Goal: Information Seeking & Learning: Learn about a topic

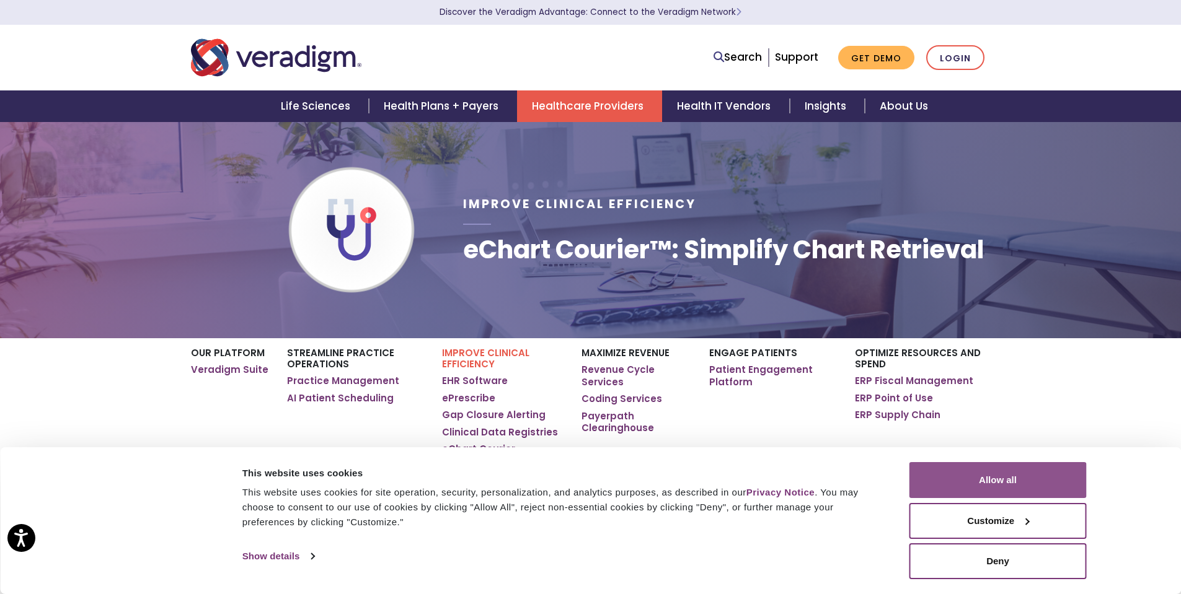
click at [974, 485] on button "Allow all" at bounding box center [997, 480] width 177 height 36
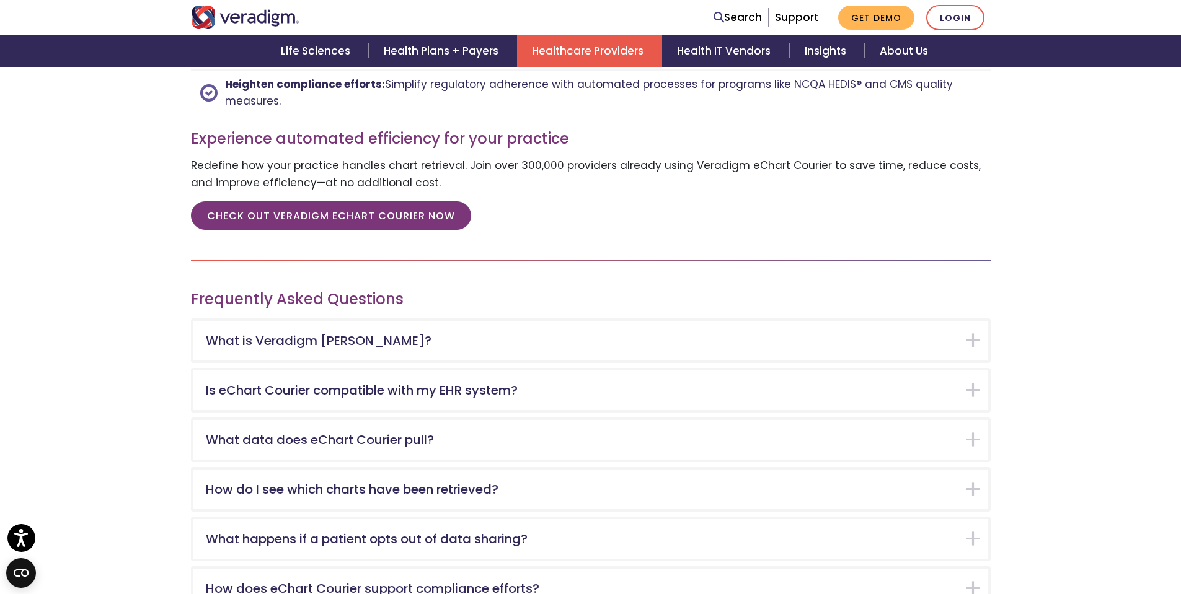
scroll to position [1797, 0]
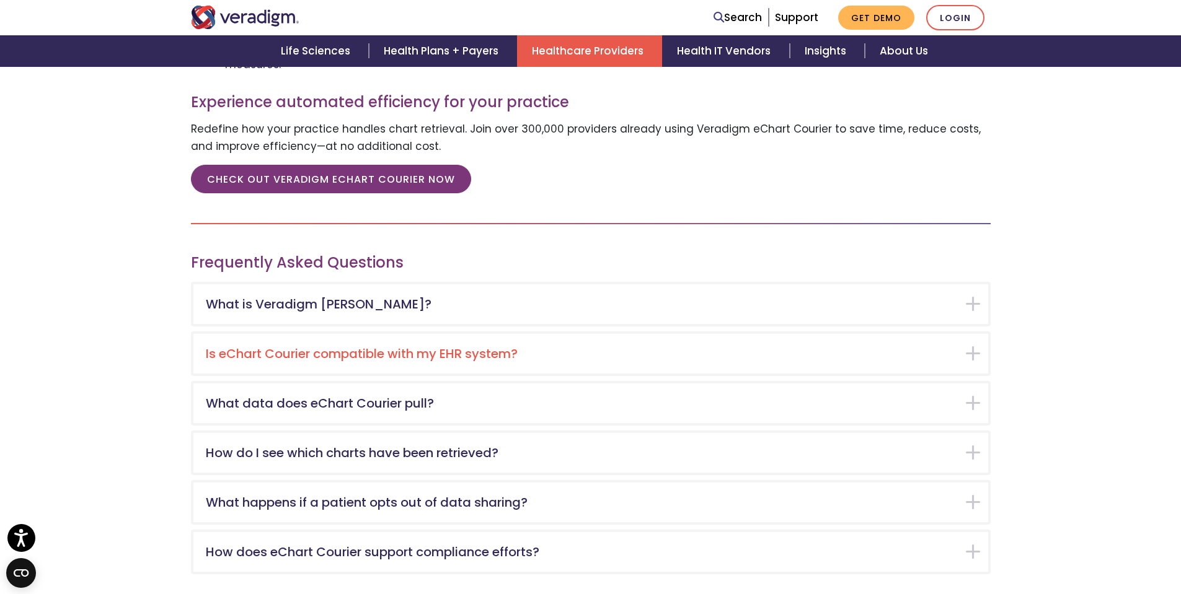
click at [754, 363] on div "Is eChart Courier compatible with my EHR system?" at bounding box center [590, 354] width 794 height 40
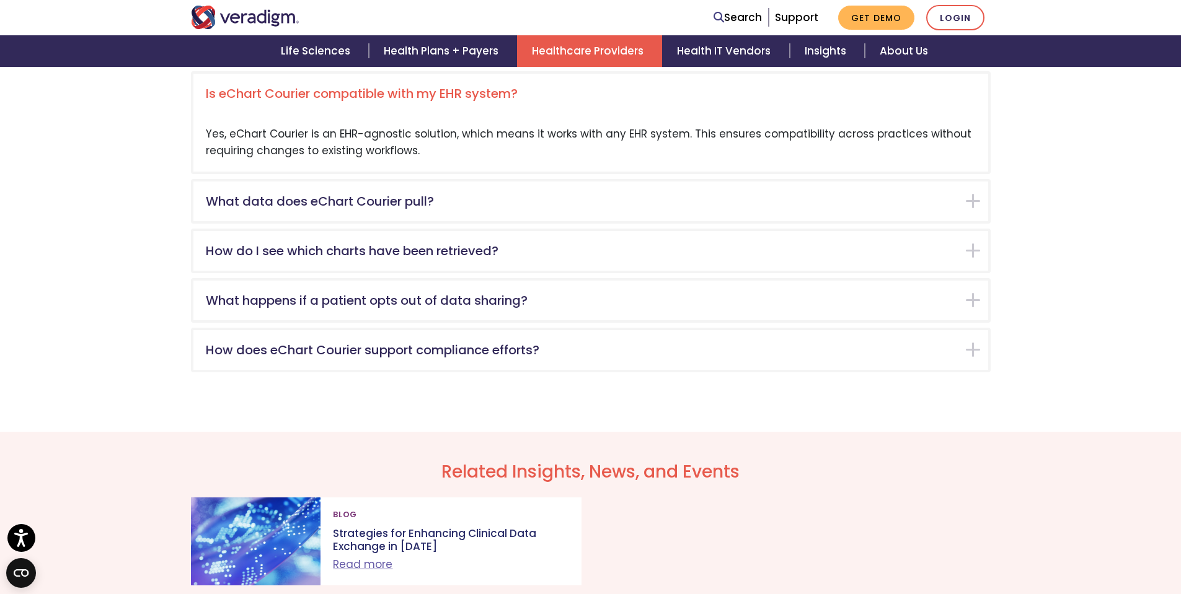
scroll to position [2058, 0]
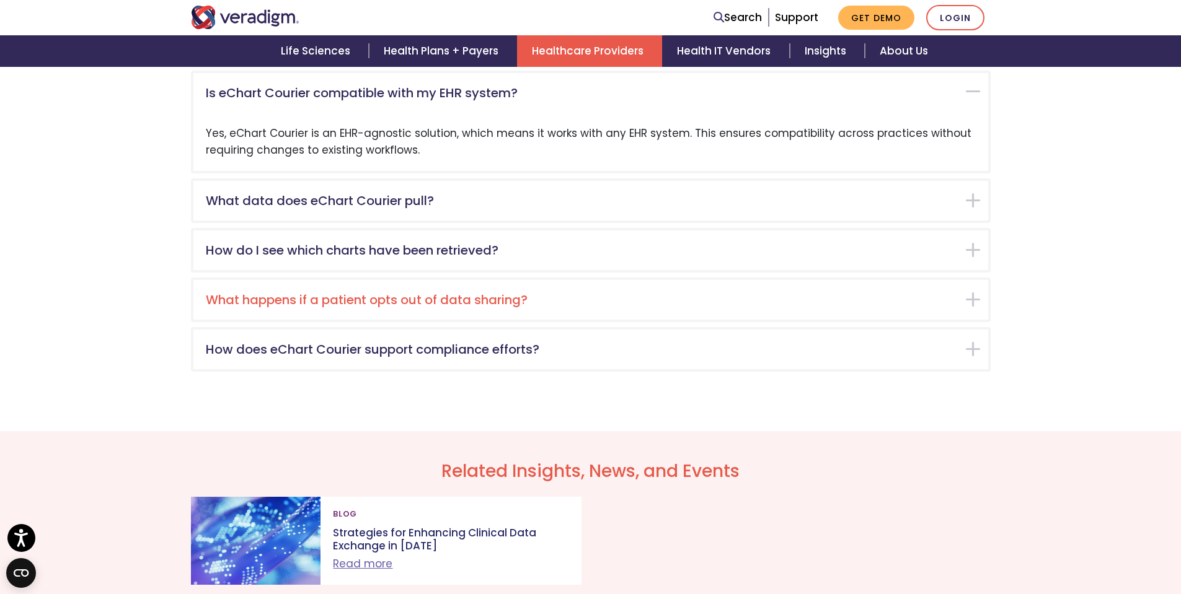
click at [520, 297] on h5 "What happens if a patient opts out of data sharing?" at bounding box center [581, 300] width 751 height 15
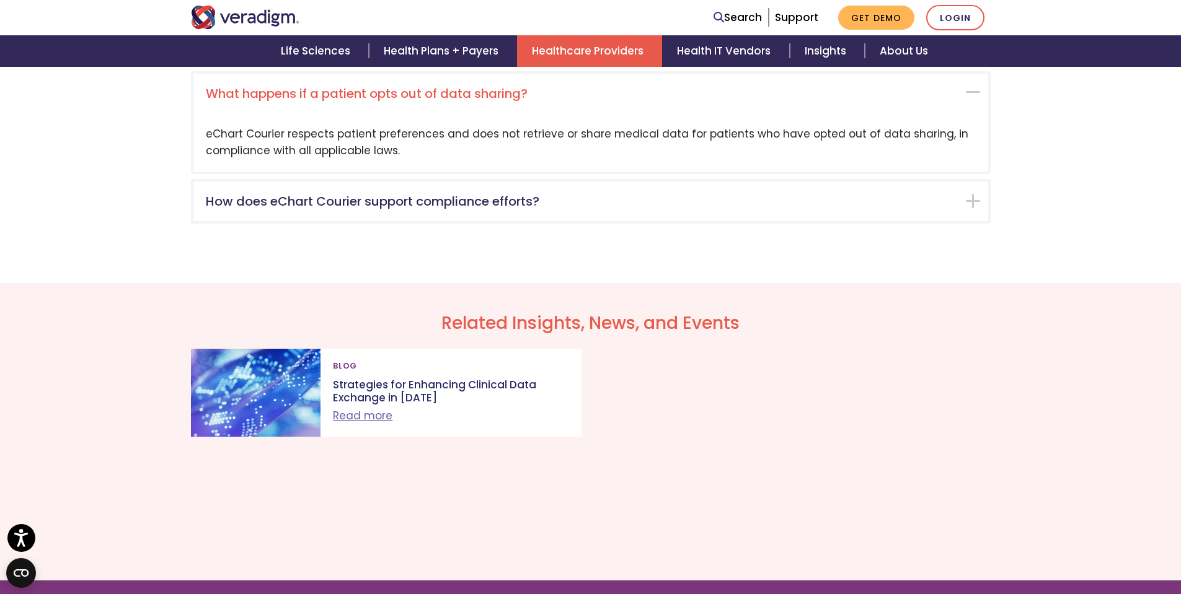
scroll to position [2207, 0]
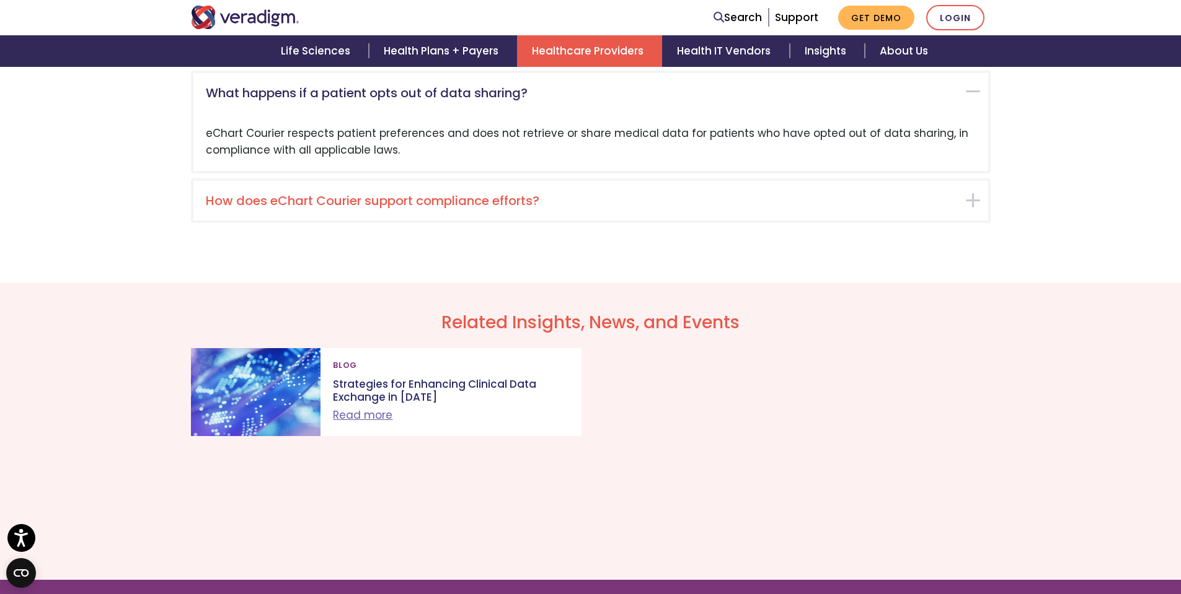
click at [482, 203] on h5 "How does eChart Courier support compliance efforts?" at bounding box center [581, 200] width 751 height 15
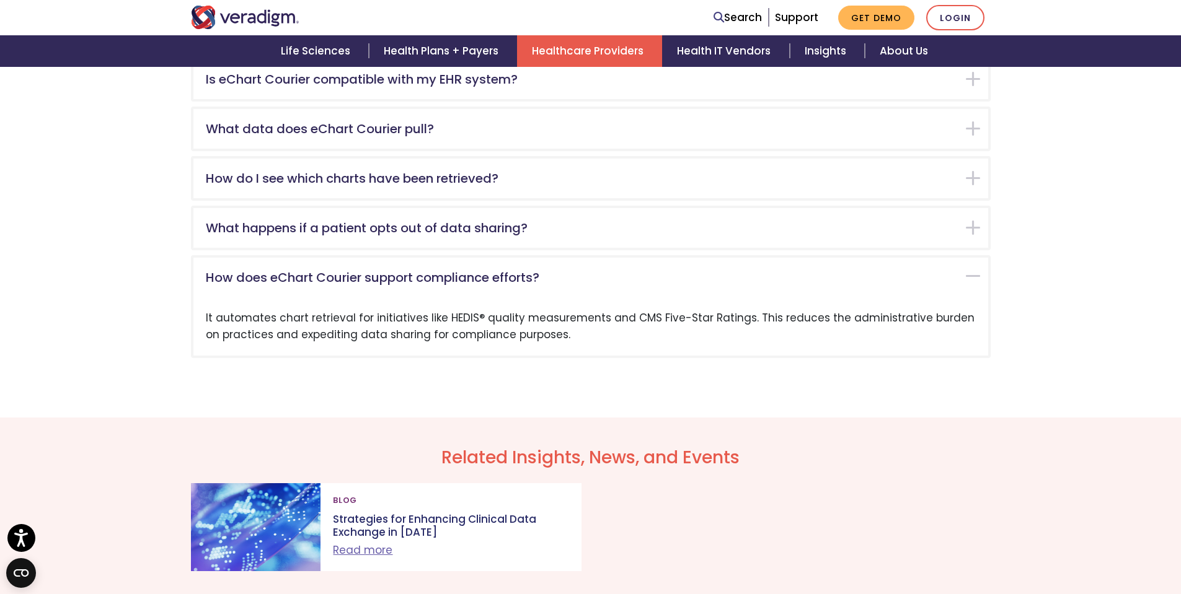
scroll to position [2071, 0]
click at [457, 188] on div "How do I see which charts have been retrieved?" at bounding box center [590, 180] width 794 height 40
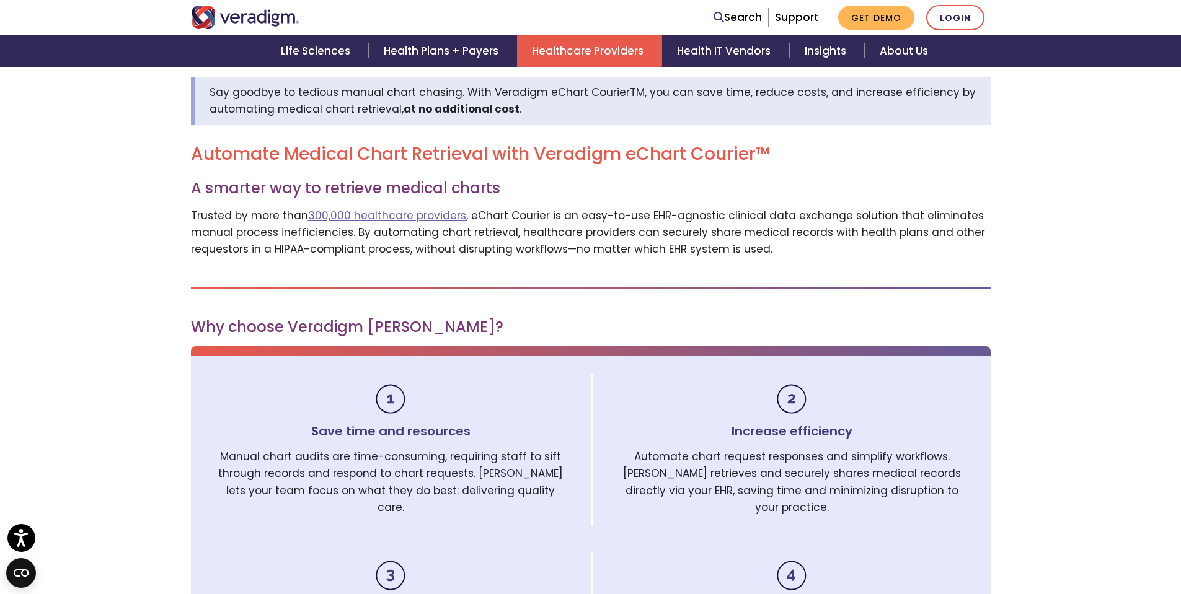
scroll to position [447, 0]
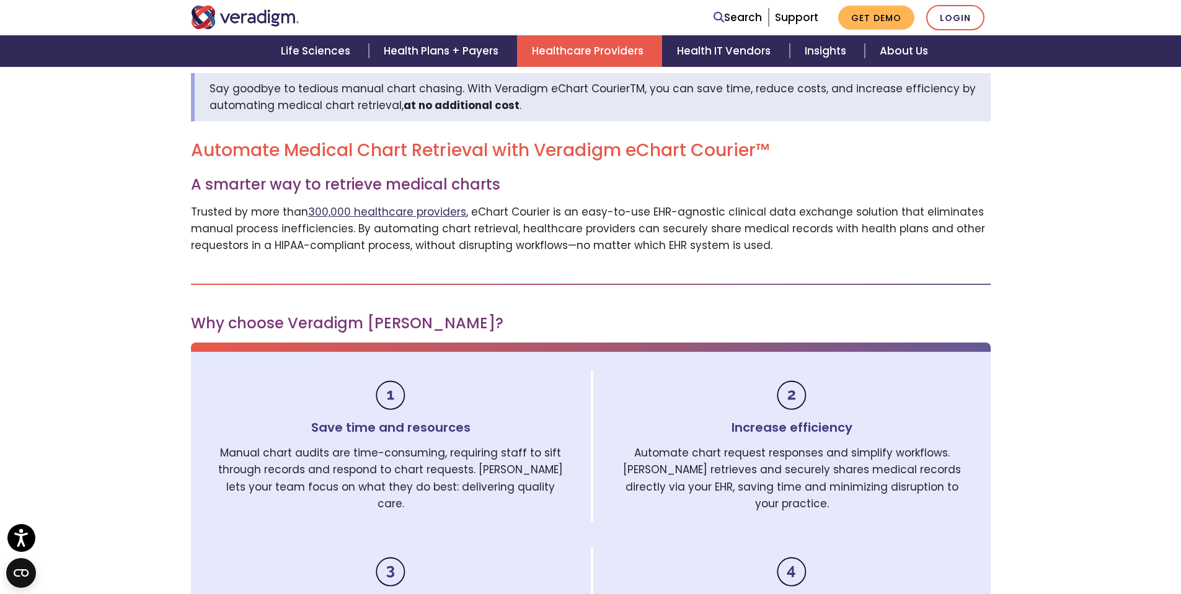
click at [350, 206] on link "300,000 healthcare providers" at bounding box center [387, 212] width 158 height 15
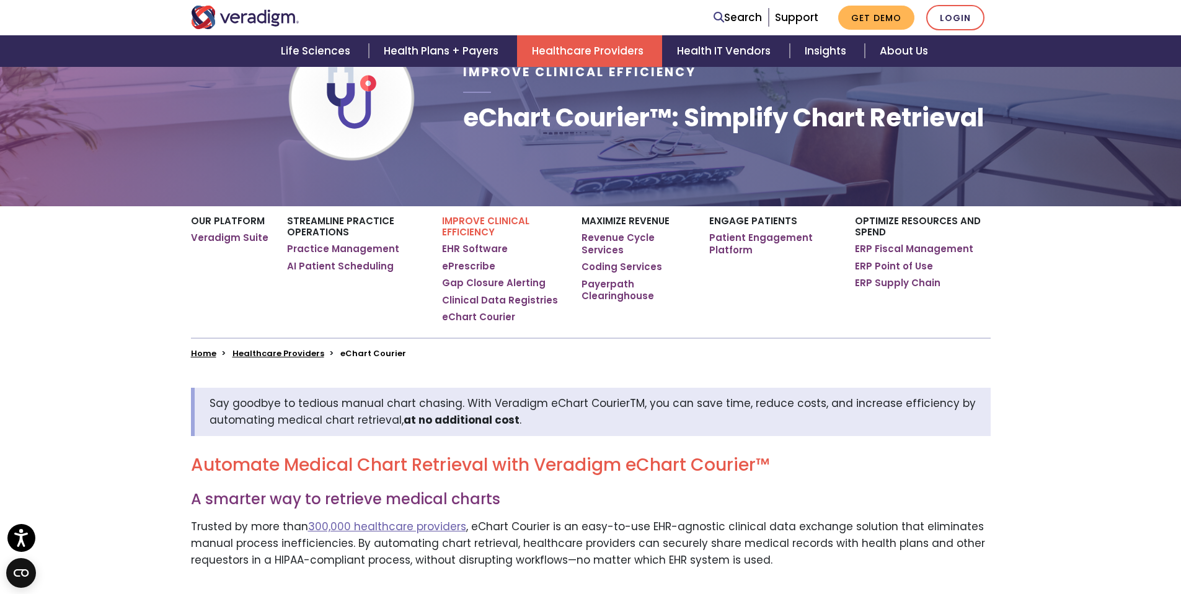
scroll to position [97, 0]
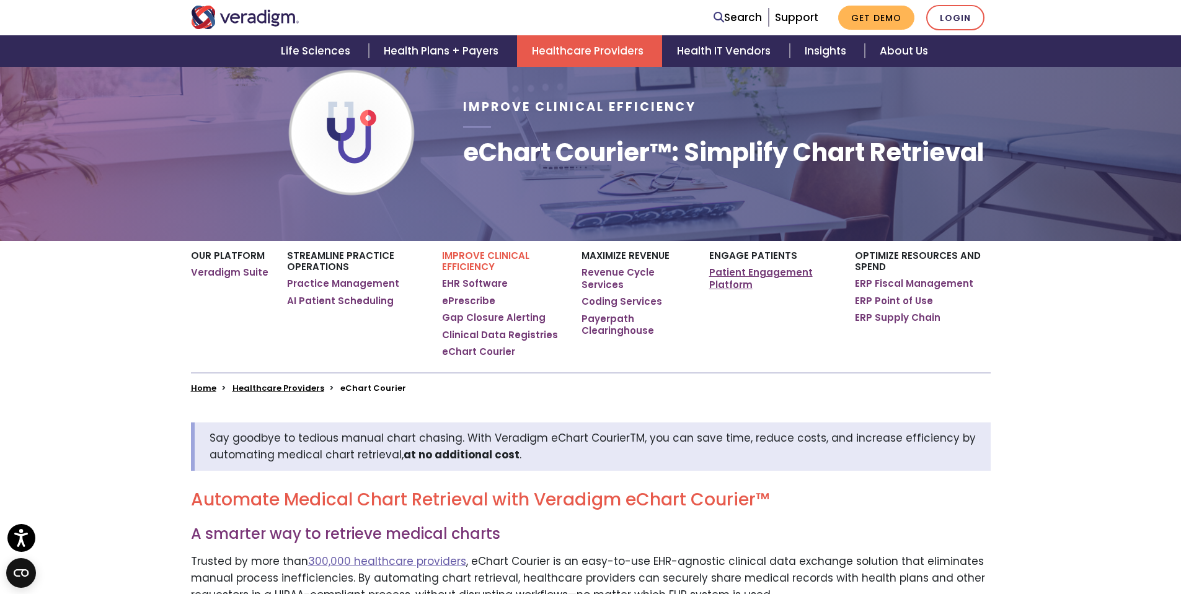
click at [735, 280] on link "Patient Engagement Platform" at bounding box center [772, 278] width 127 height 24
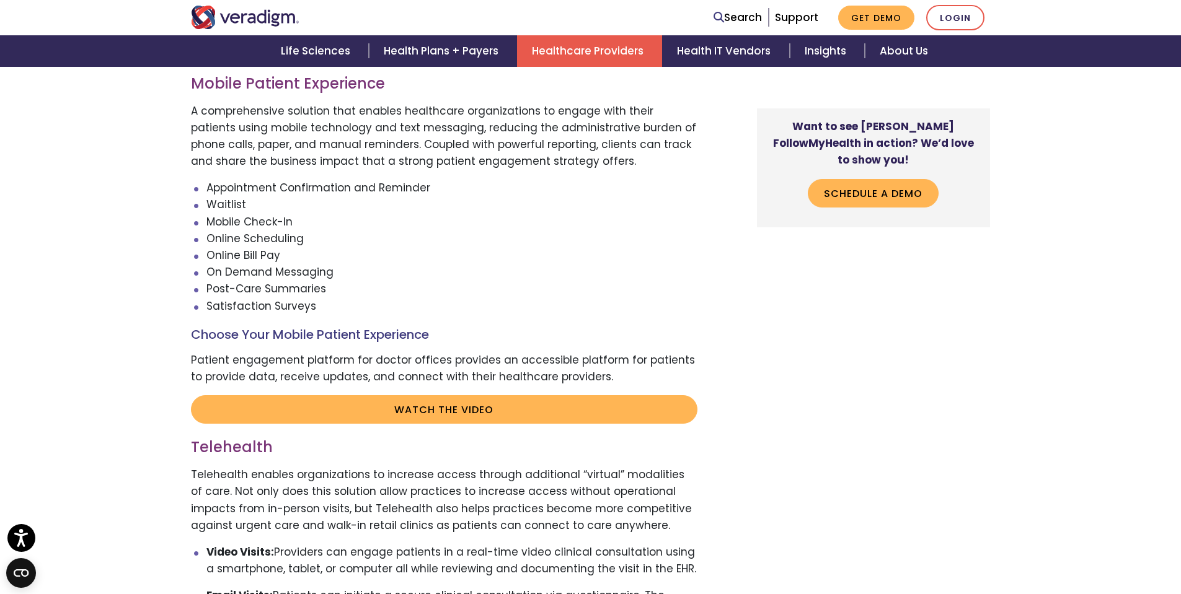
scroll to position [2355, 0]
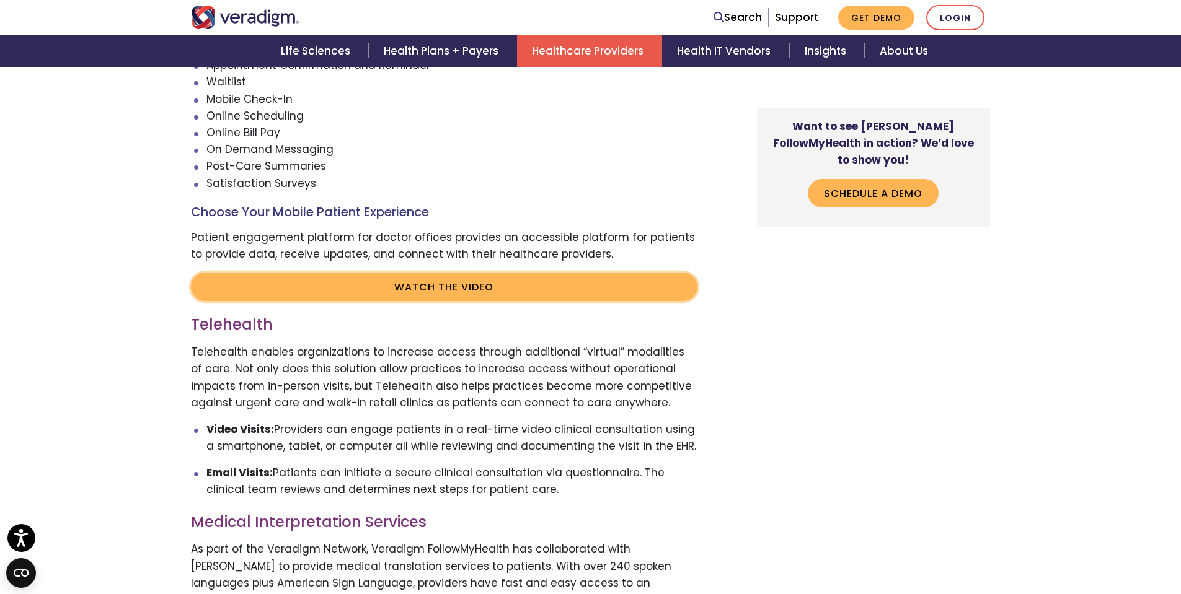
click at [412, 279] on link "Watch the video" at bounding box center [444, 287] width 506 height 29
